Goal: Navigation & Orientation: Find specific page/section

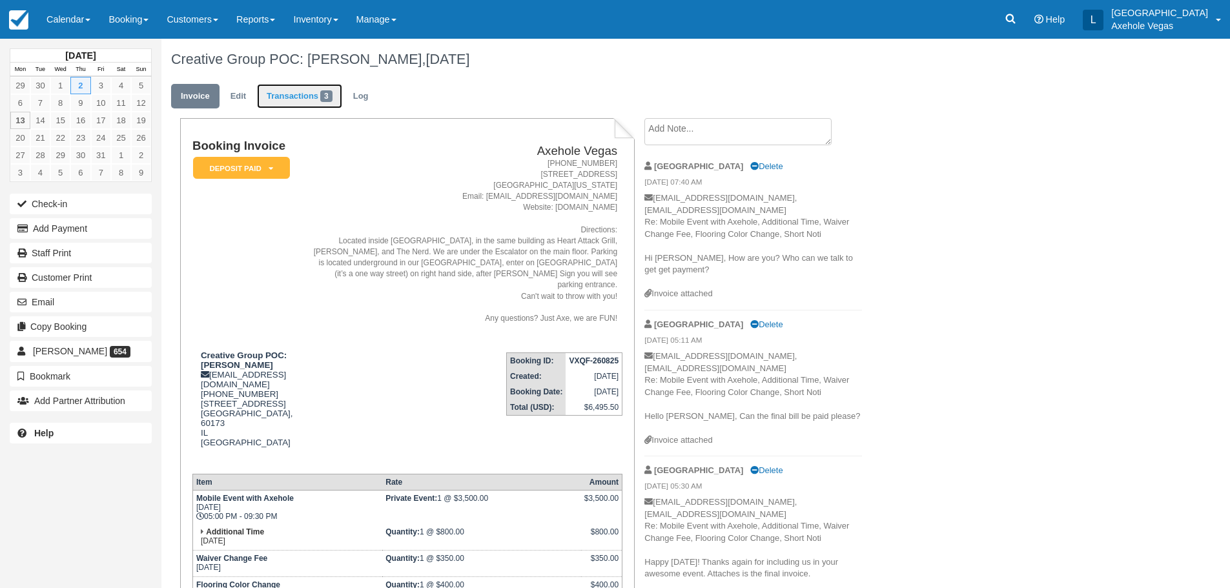
click at [310, 98] on link "Transactions 3" at bounding box center [299, 96] width 85 height 25
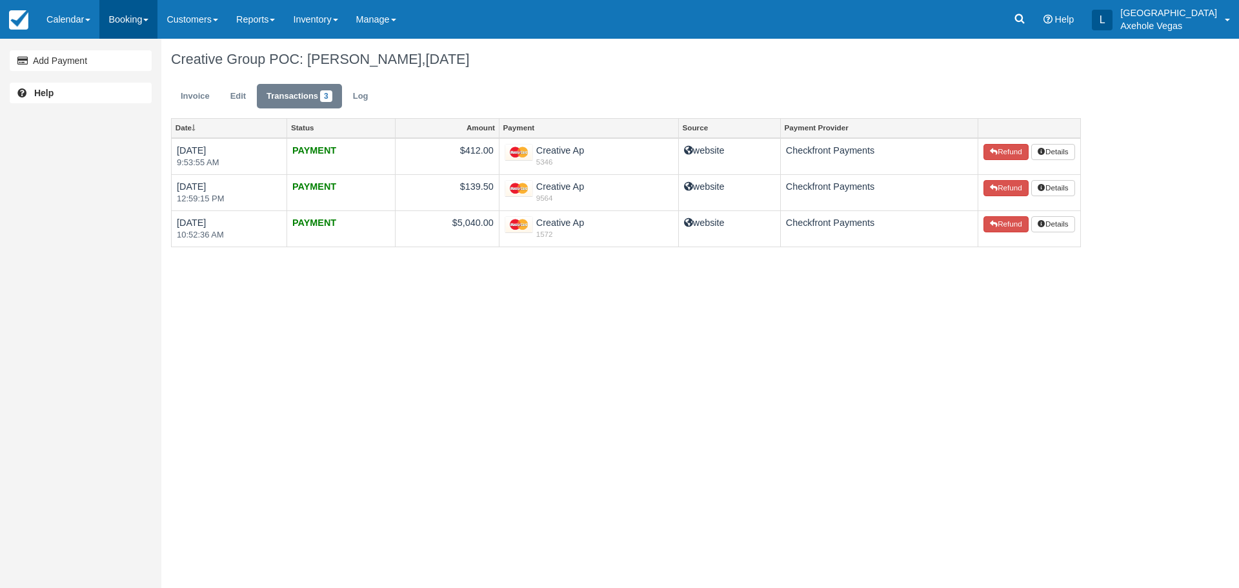
click at [139, 17] on link "Booking" at bounding box center [128, 19] width 58 height 39
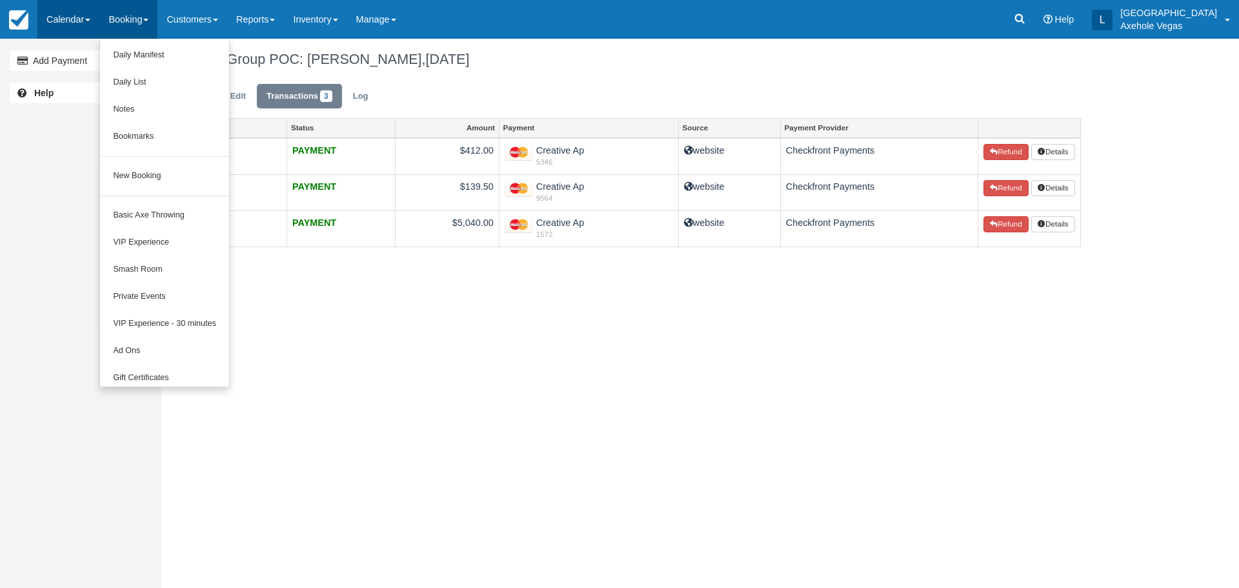
click at [83, 14] on link "Calendar" at bounding box center [68, 19] width 62 height 39
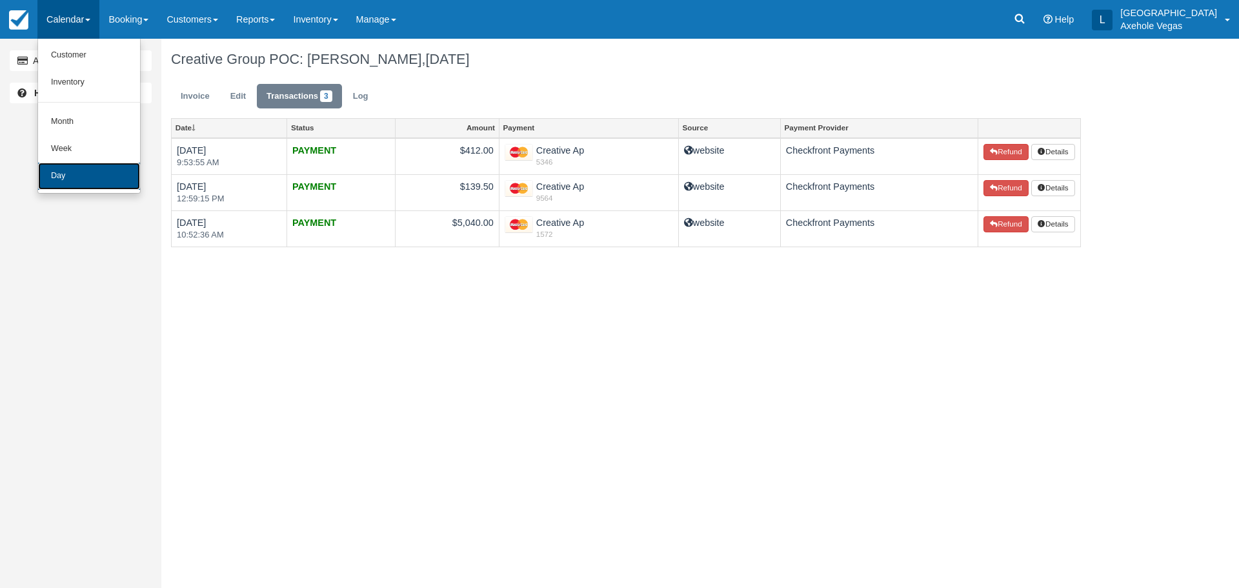
click at [83, 177] on link "Day" at bounding box center [89, 176] width 102 height 27
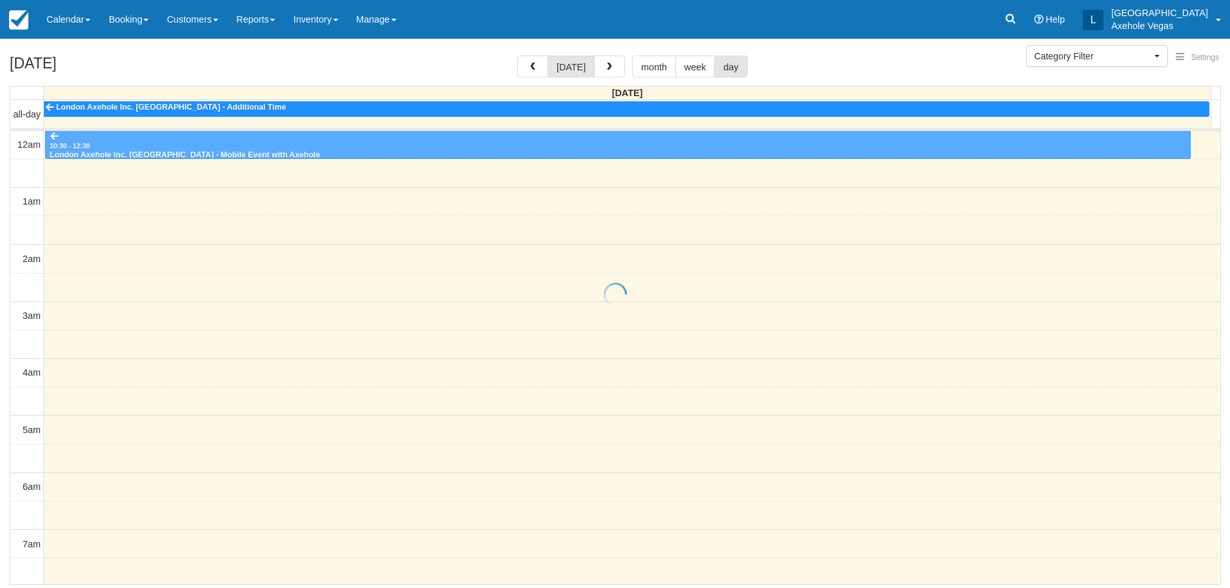
select select
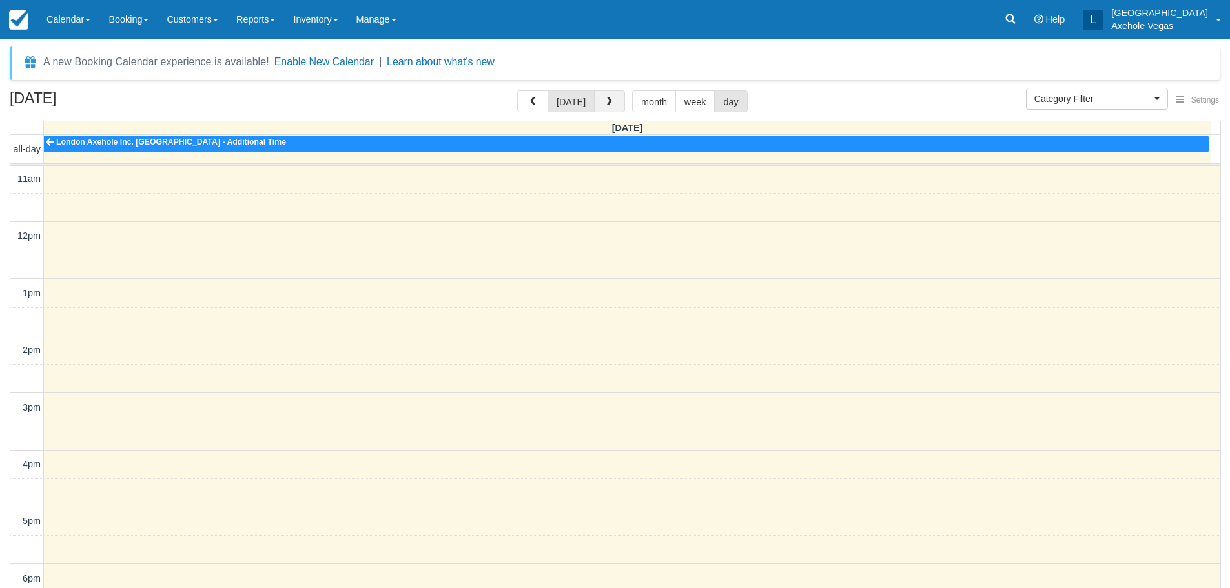
click at [605, 99] on span "button" at bounding box center [609, 101] width 9 height 9
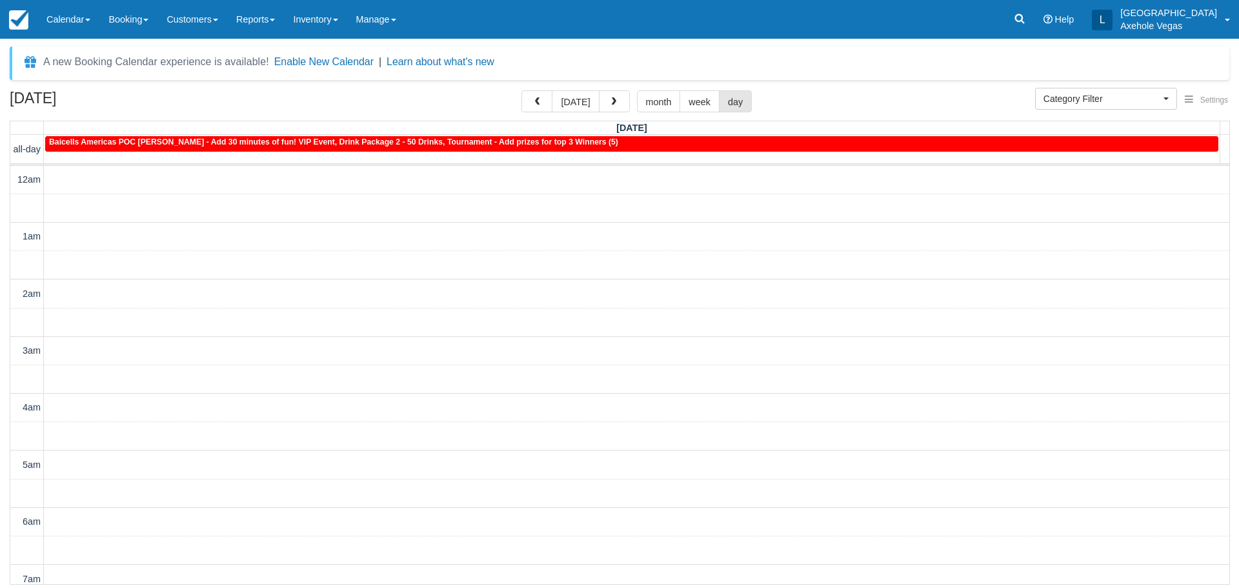
scroll to position [628, 0]
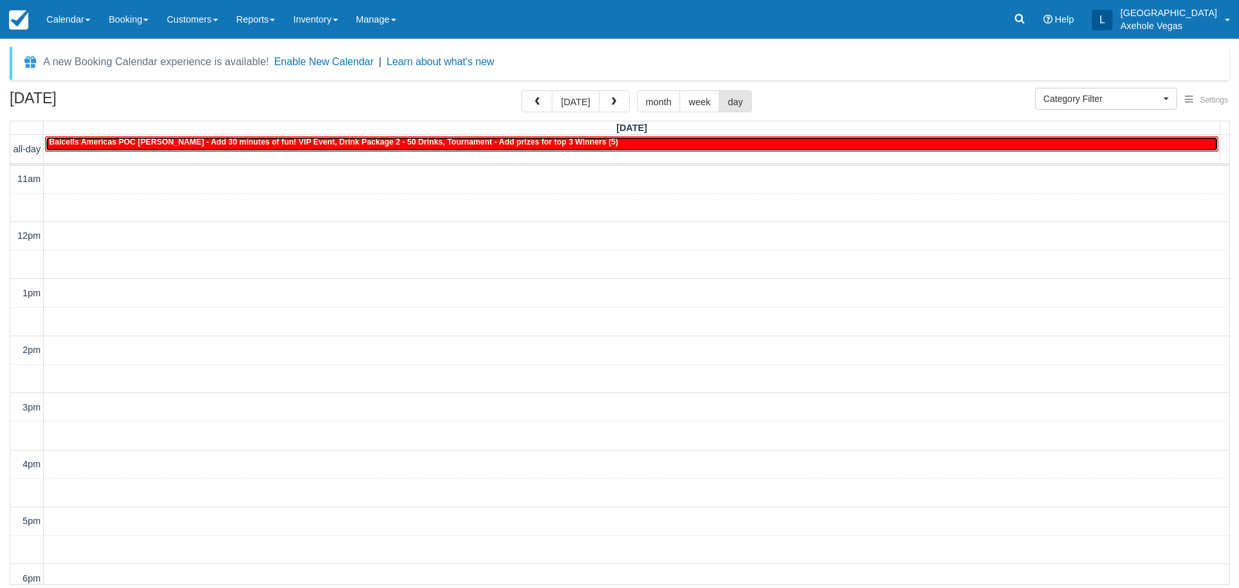
click at [528, 141] on span "Baicells Americas POC Paola Zuniga - Add 30 minutes of fun! VIP Event, Drink Pa…" at bounding box center [333, 141] width 569 height 9
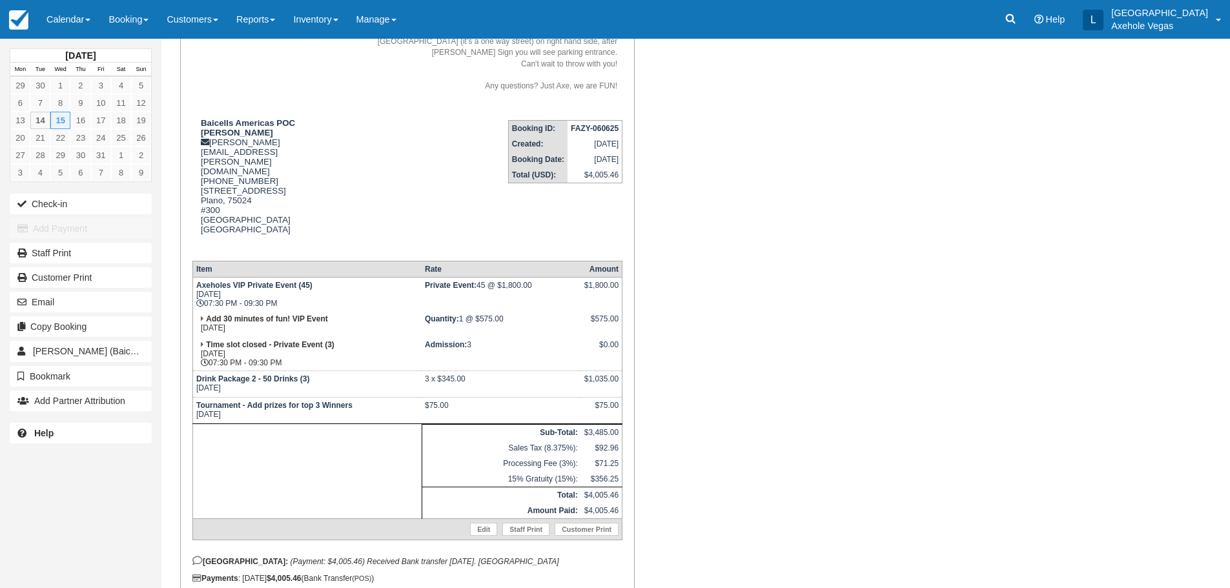
scroll to position [256, 0]
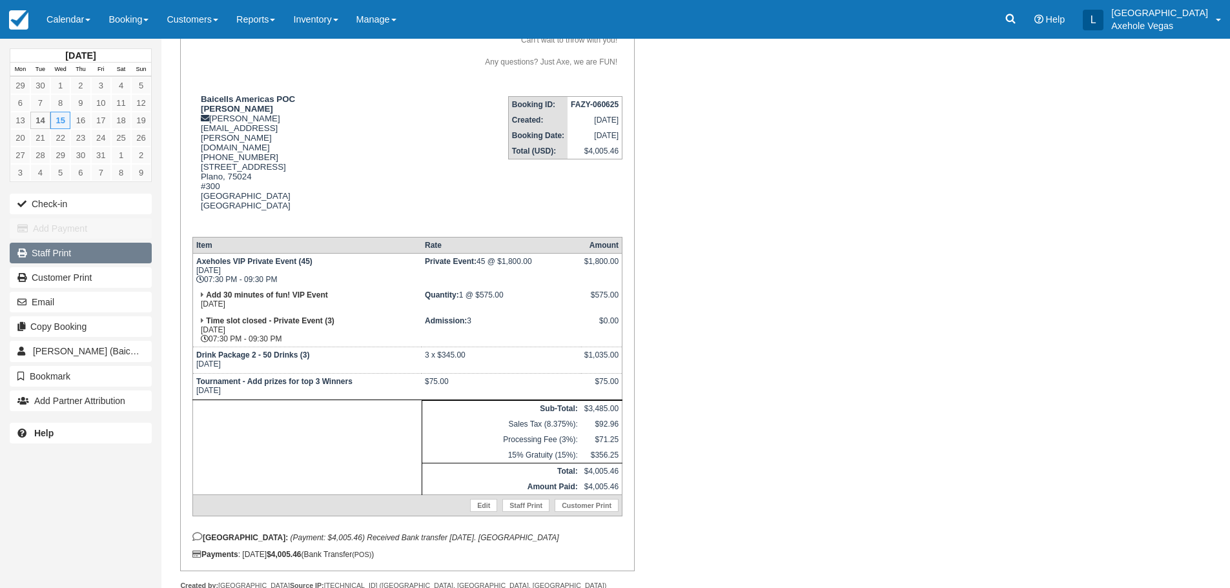
click at [52, 255] on link "Staff Print" at bounding box center [81, 253] width 142 height 21
